Goal: Find specific page/section: Find specific page/section

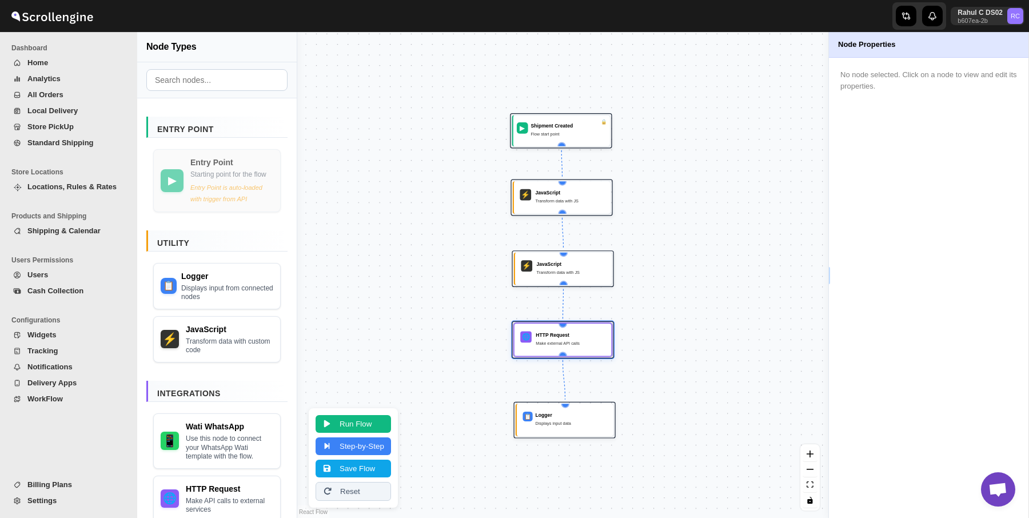
scroll to position [5, 0]
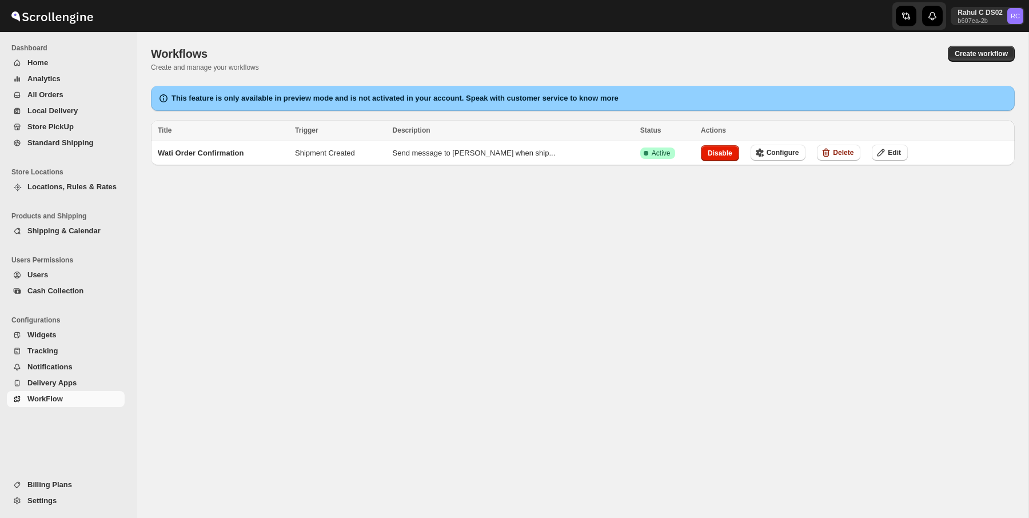
click at [265, 332] on div "Workflows. This page is ready Workflows Create and manage your workflows Create…" at bounding box center [582, 275] width 891 height 486
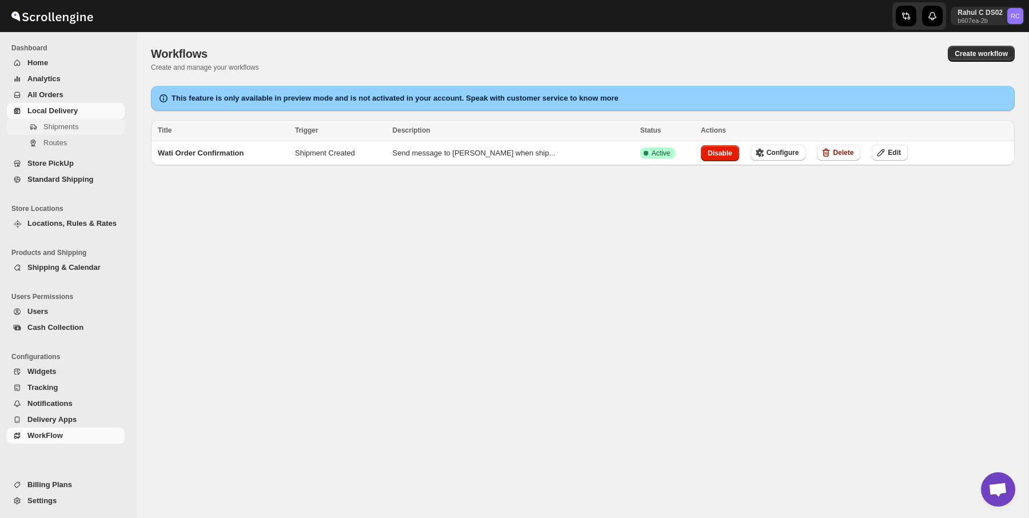
click at [64, 123] on span "Shipments" at bounding box center [60, 126] width 35 height 9
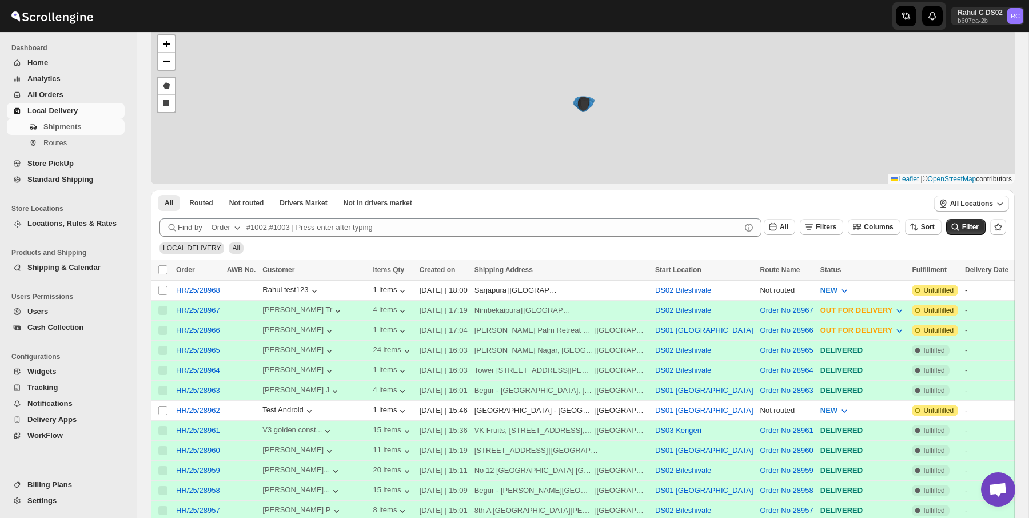
scroll to position [58, 0]
